Goal: Find specific page/section: Find specific page/section

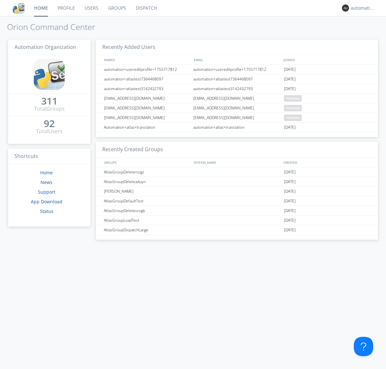
click at [146, 8] on link "Dispatch" at bounding box center [146, 8] width 31 height 16
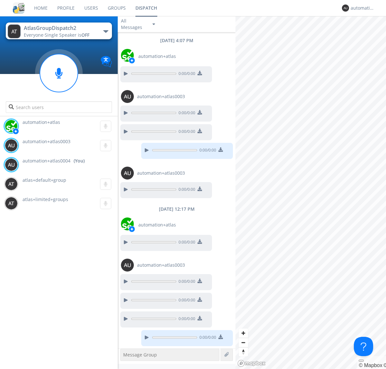
scroll to position [0, 0]
click at [106, 31] on div "button" at bounding box center [105, 31] width 5 height 3
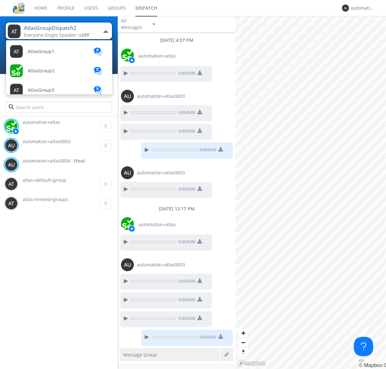
click at [50, 54] on span "AtlasGroupDispatch3" at bounding box center [41, 51] width 27 height 5
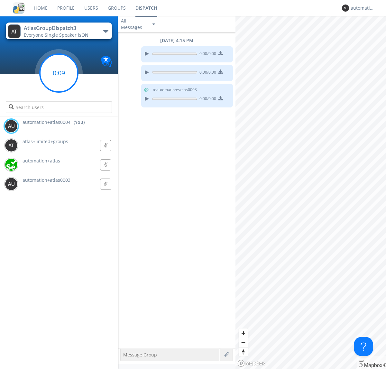
click at [59, 73] on g at bounding box center [59, 73] width 38 height 38
click at [361, 8] on div "automation+atlas0004" at bounding box center [363, 8] width 24 height 6
